Goal: Task Accomplishment & Management: Use online tool/utility

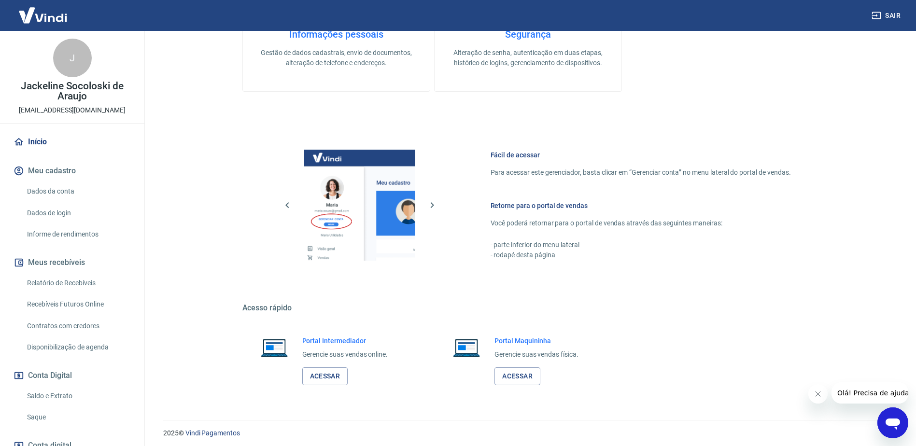
scroll to position [306, 0]
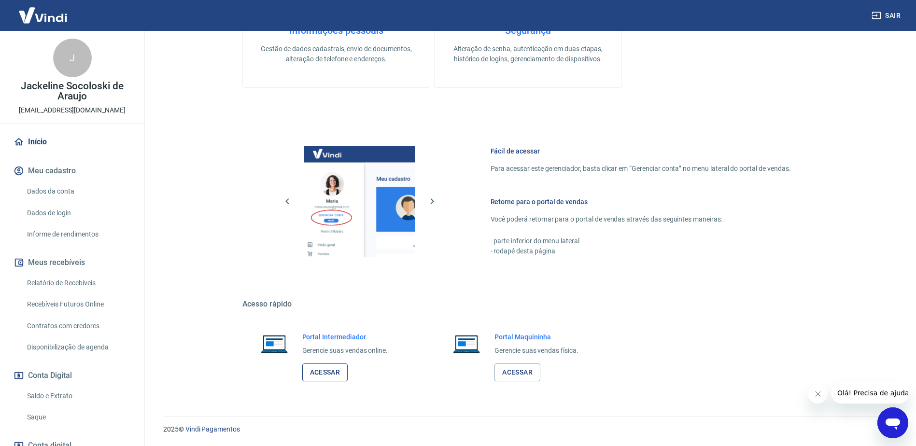
click at [337, 371] on link "Acessar" at bounding box center [325, 372] width 46 height 18
click at [40, 421] on link "Saque" at bounding box center [78, 417] width 110 height 20
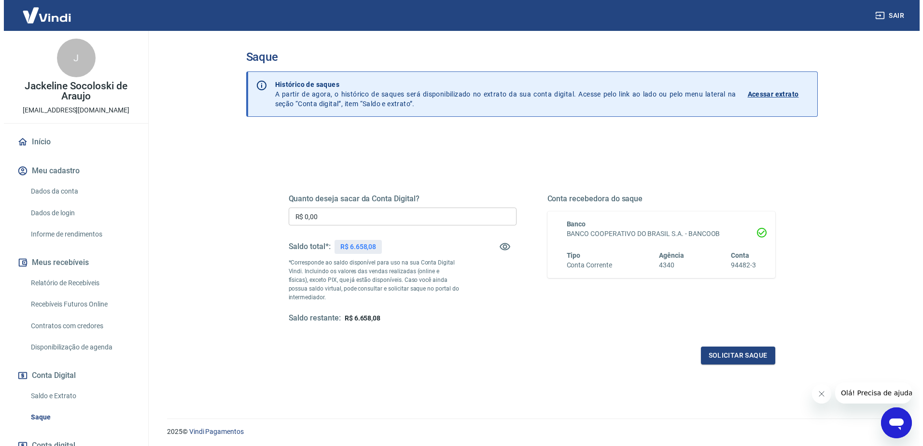
scroll to position [31, 0]
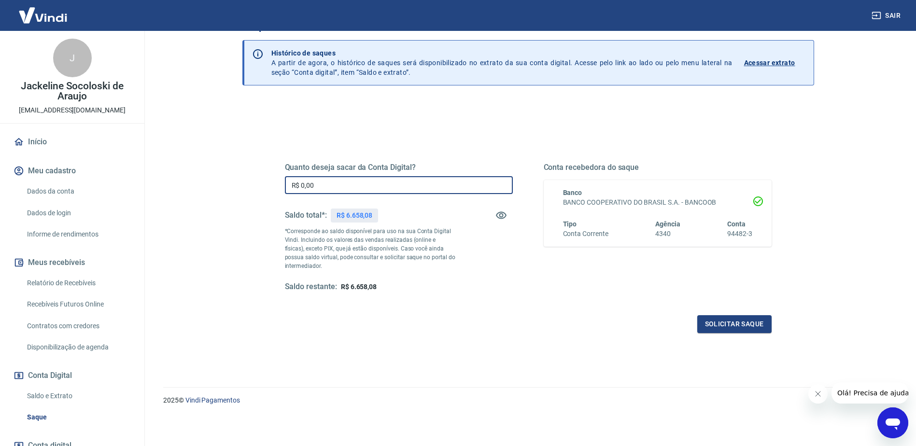
click at [360, 181] on input "R$ 0,00" at bounding box center [399, 185] width 228 height 18
type input "R$ 6.658,08"
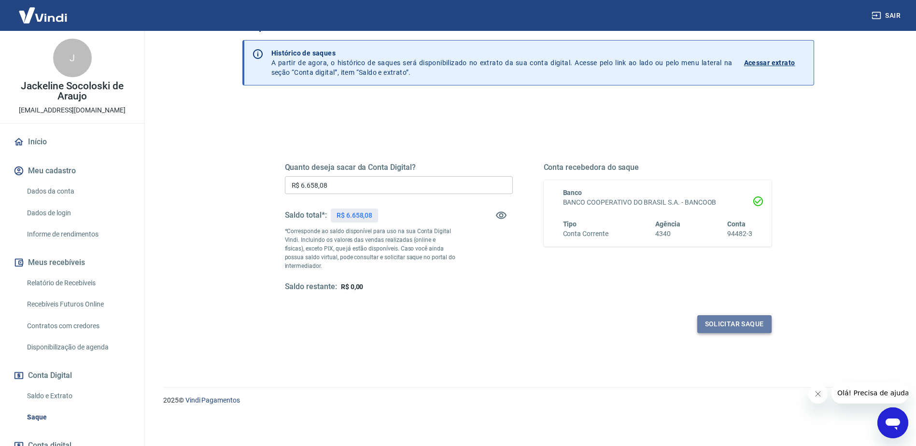
click at [717, 323] on button "Solicitar saque" at bounding box center [734, 324] width 74 height 18
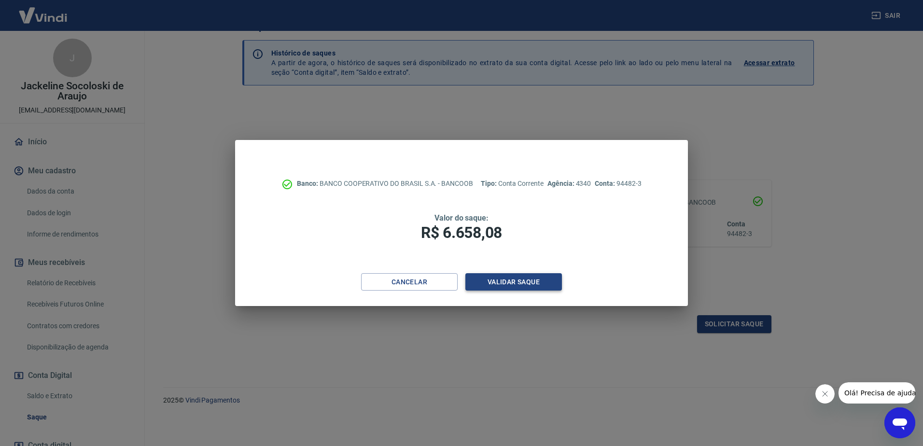
click at [502, 283] on button "Validar saque" at bounding box center [513, 282] width 97 height 18
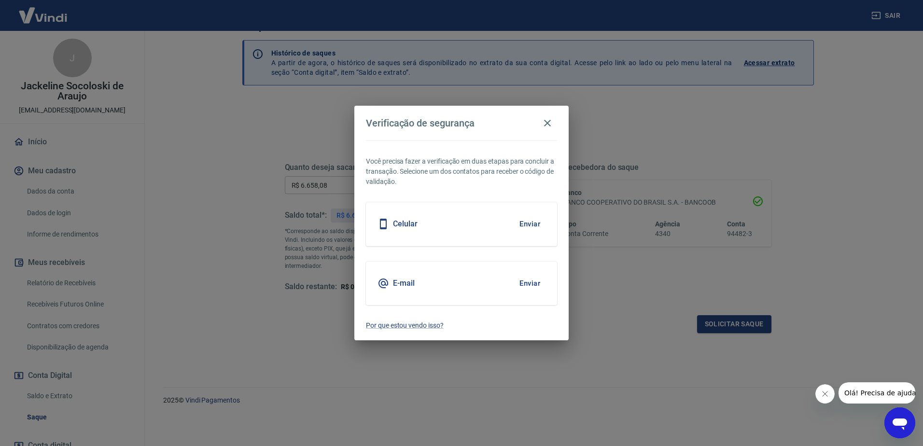
click at [533, 287] on button "Enviar" at bounding box center [529, 283] width 31 height 20
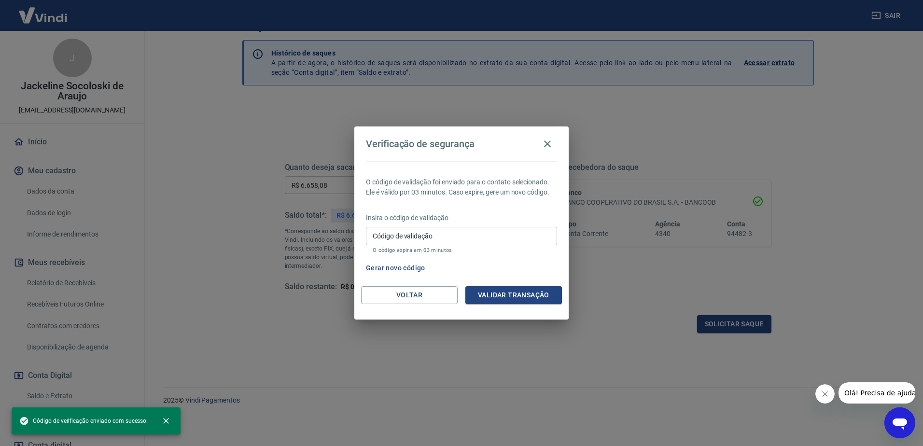
click at [425, 242] on input "Código de validação" at bounding box center [461, 236] width 191 height 18
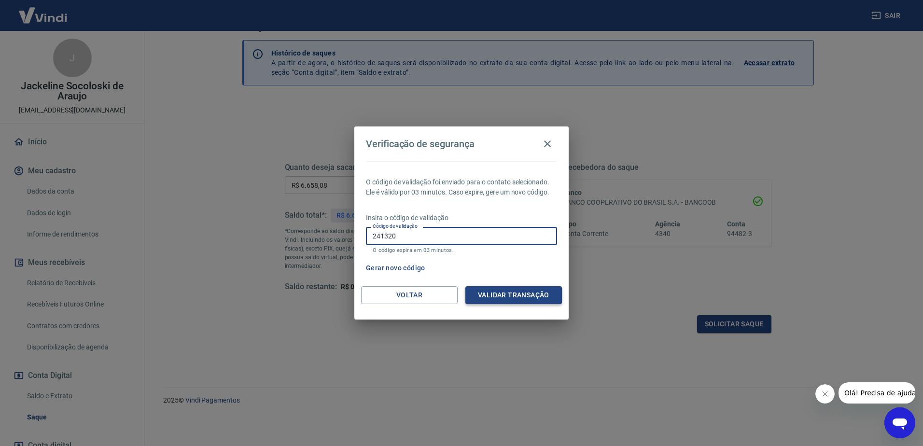
type input "241320"
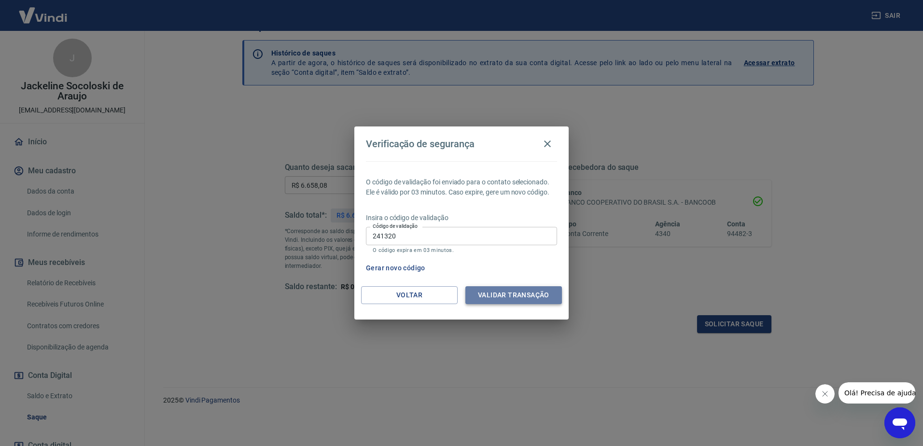
click at [505, 290] on button "Validar transação" at bounding box center [513, 295] width 97 height 18
